Goal: Find contact information: Find contact information

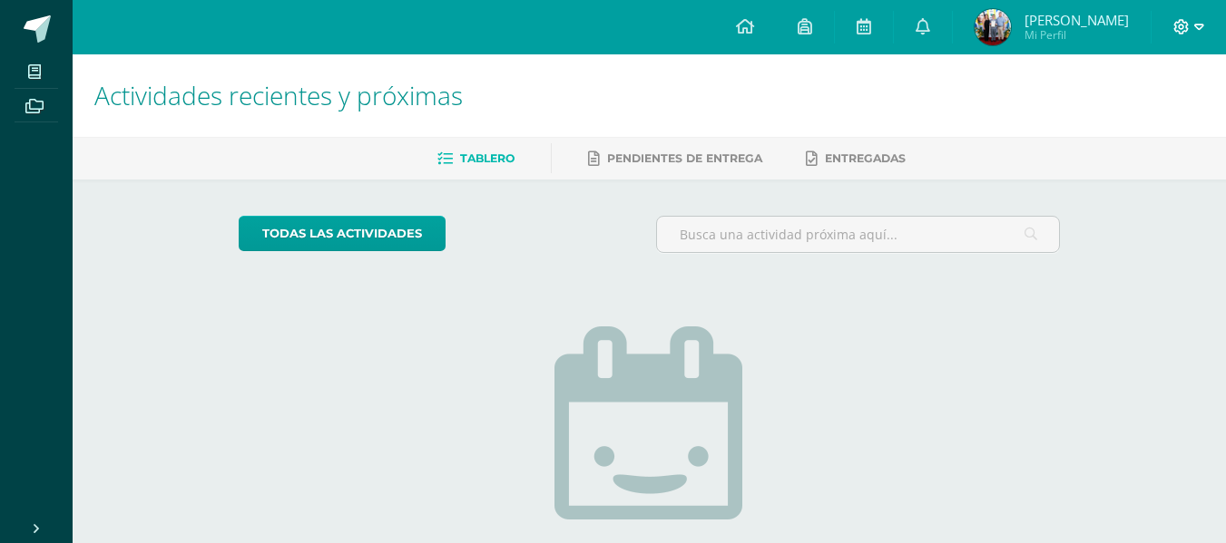
click at [1196, 28] on icon at bounding box center [1199, 27] width 10 height 6
click at [1127, 125] on span "Cerrar sesión" at bounding box center [1142, 123] width 82 height 17
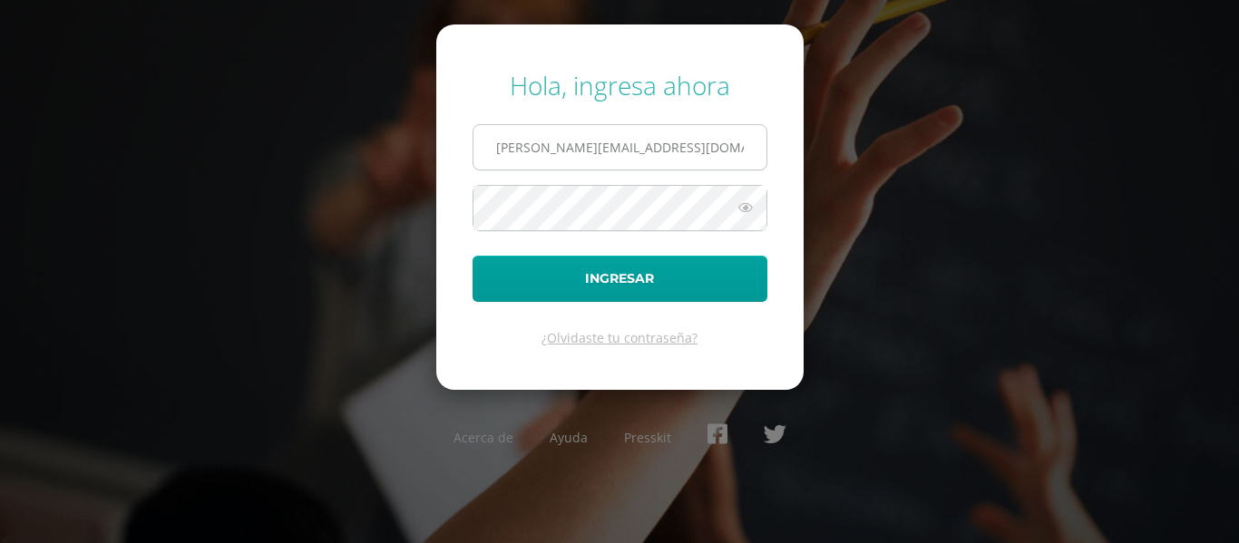
click at [664, 154] on input "o.vanegas.1bdb@gmail.com" at bounding box center [620, 147] width 293 height 44
type input "a.bonilla.1ddb@gmail.com"
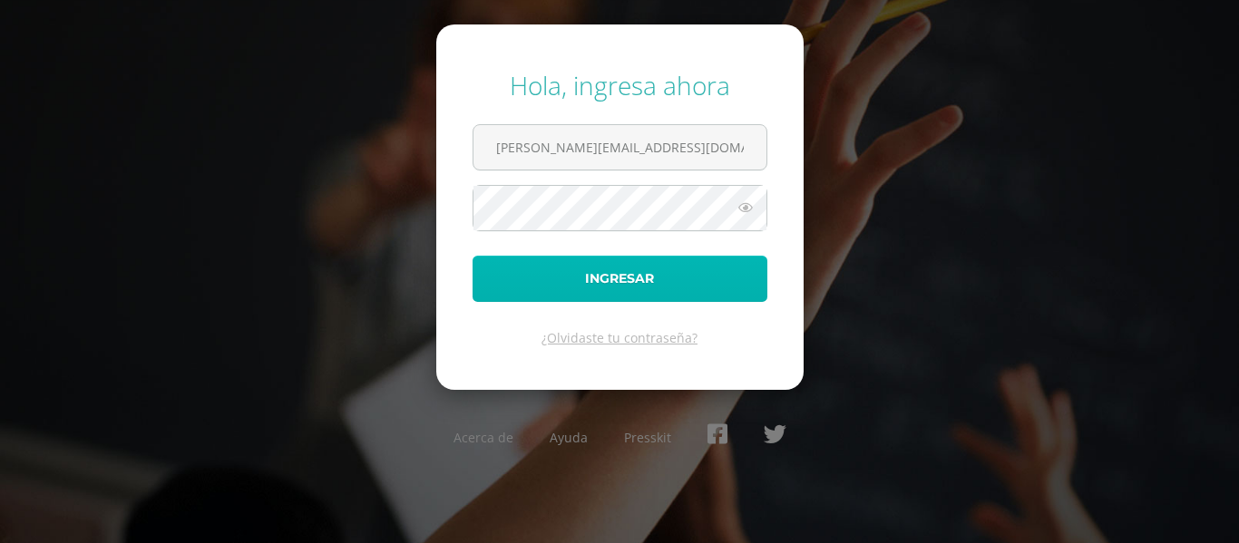
click at [640, 268] on button "Ingresar" at bounding box center [620, 279] width 295 height 46
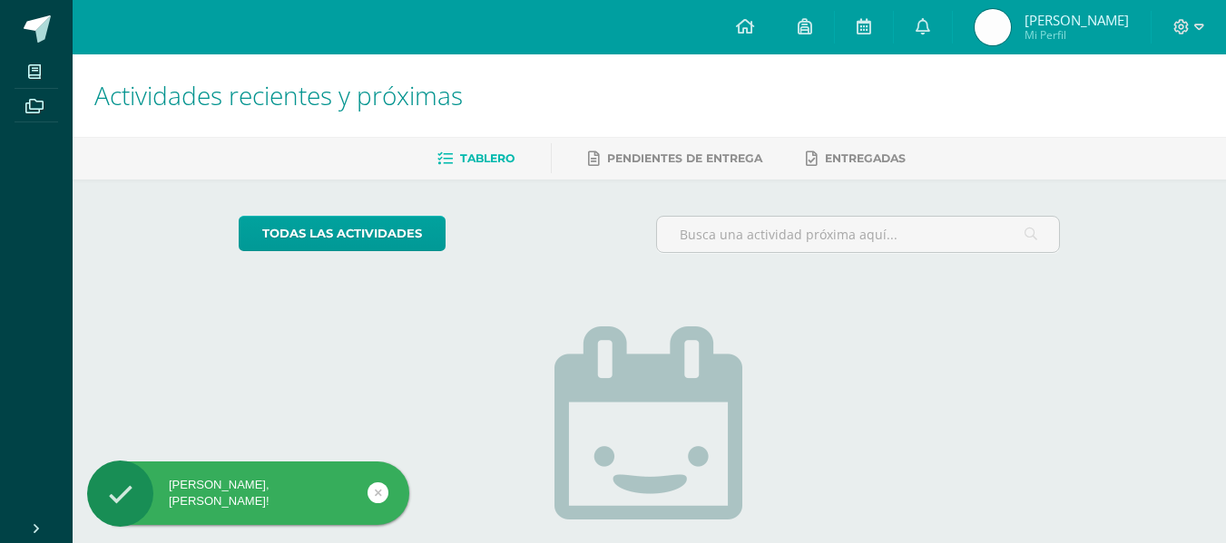
click at [1064, 34] on span "Mi Perfil" at bounding box center [1076, 34] width 104 height 15
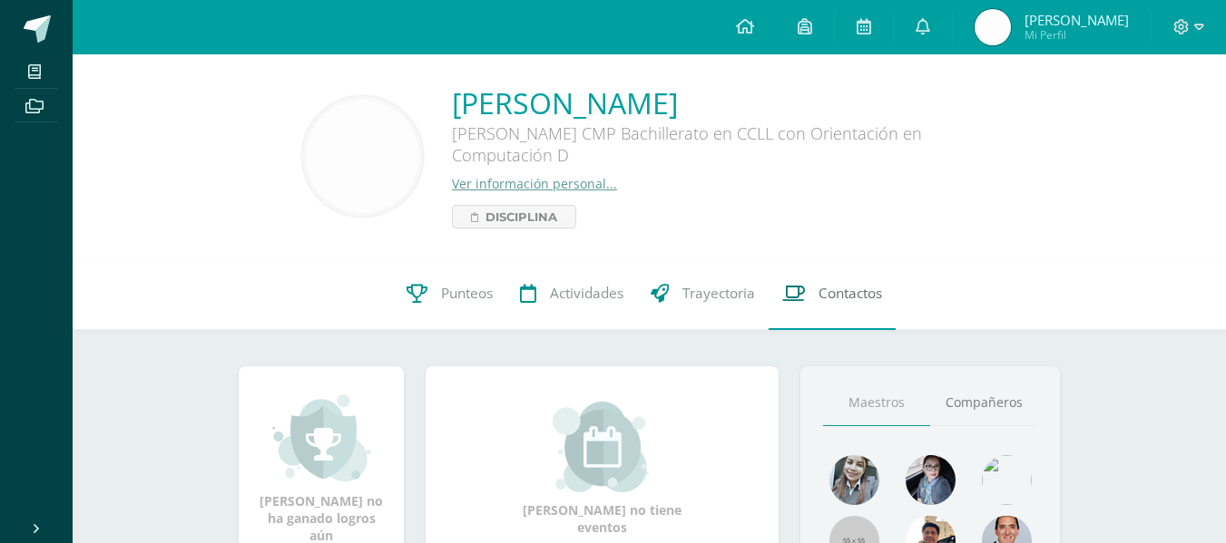
click at [800, 290] on icon at bounding box center [793, 293] width 23 height 19
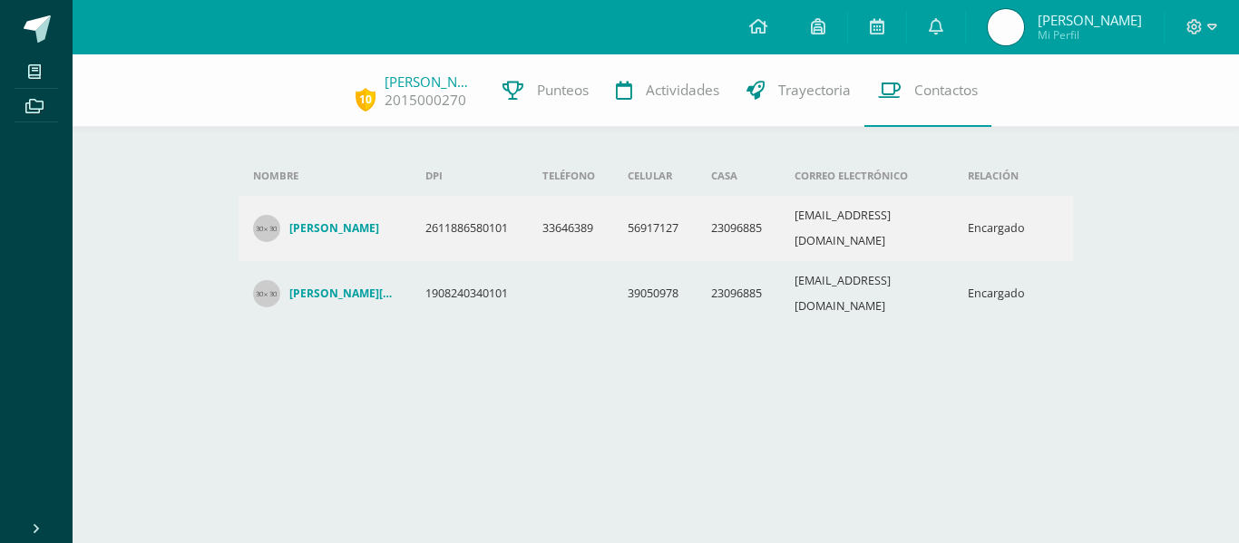
click at [372, 287] on h4 "[PERSON_NAME][DATE] [PERSON_NAME]" at bounding box center [342, 294] width 107 height 15
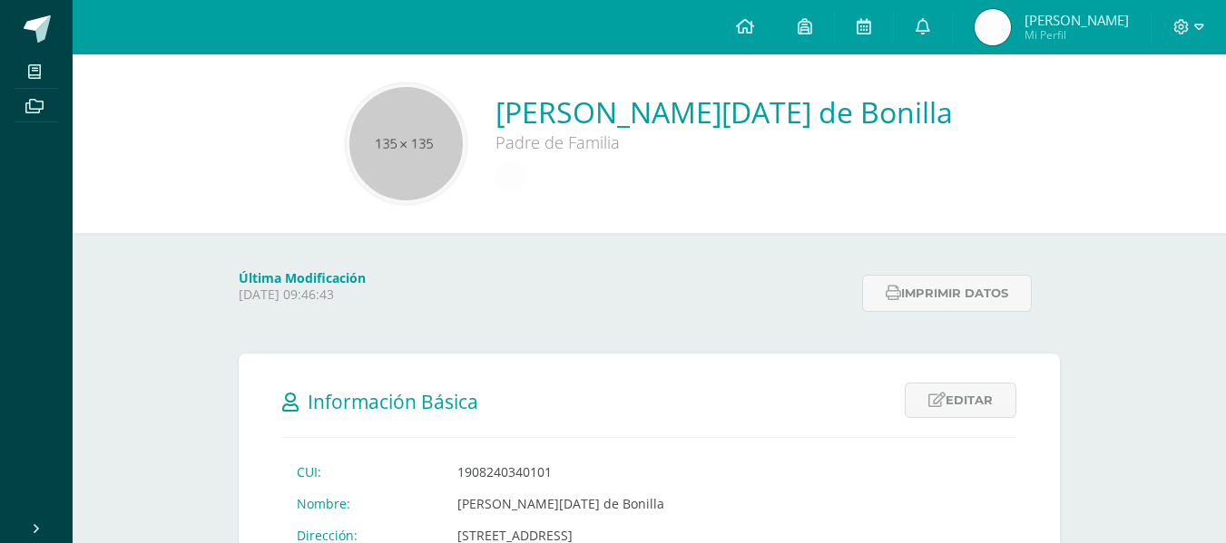
drag, startPoint x: 485, startPoint y: 108, endPoint x: 957, endPoint y: 111, distance: 471.7
click at [957, 111] on div "Ana Lucia Pineda Moran de Bonilla Padre de Familia" at bounding box center [649, 143] width 1124 height 121
copy link "Ana Lucia Pineda Moran de Bonilla"
click at [756, 34] on link at bounding box center [745, 27] width 62 height 54
